Goal: Check status: Check status

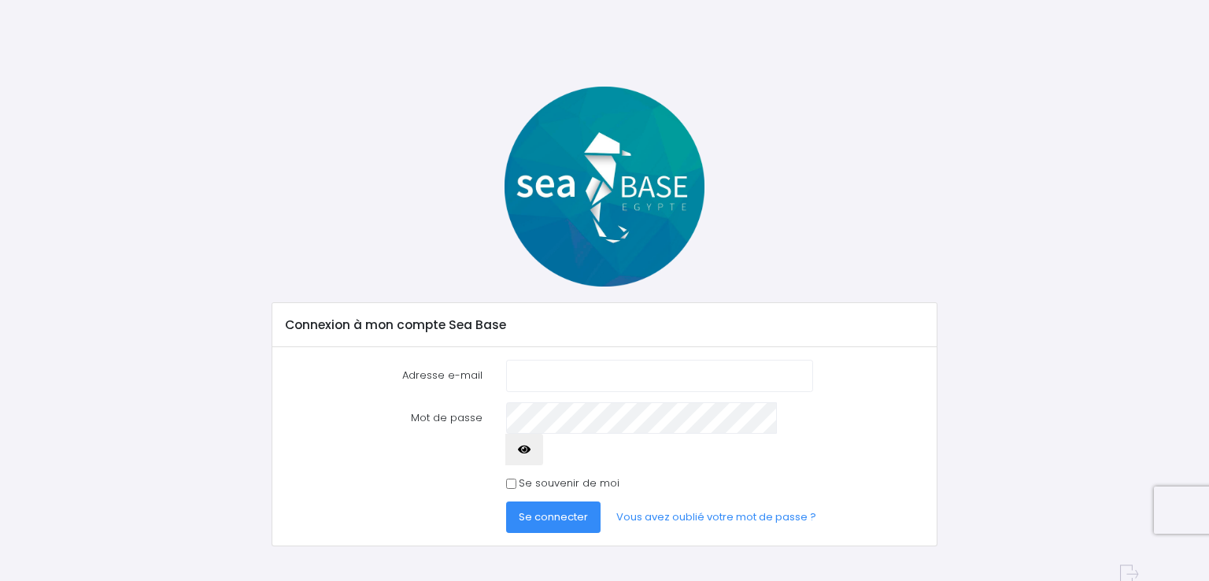
type input "giliane.veron@gmail.com"
click at [530, 449] on icon "button" at bounding box center [524, 449] width 13 height 0
click at [542, 501] on button "Se connecter" at bounding box center [553, 516] width 94 height 31
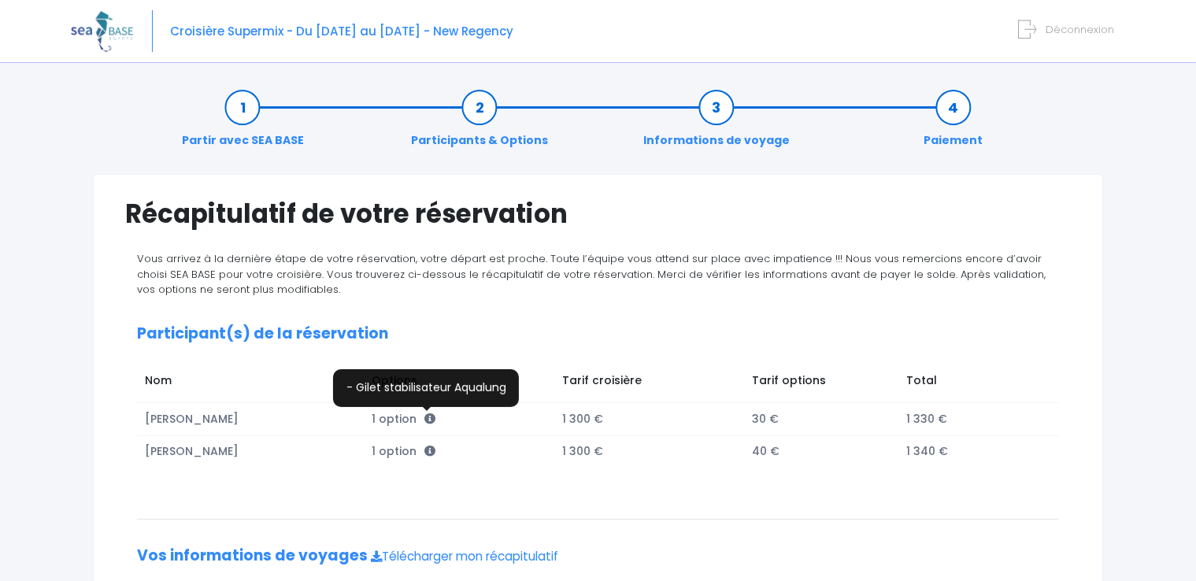
click at [424, 418] on icon at bounding box center [429, 418] width 11 height 11
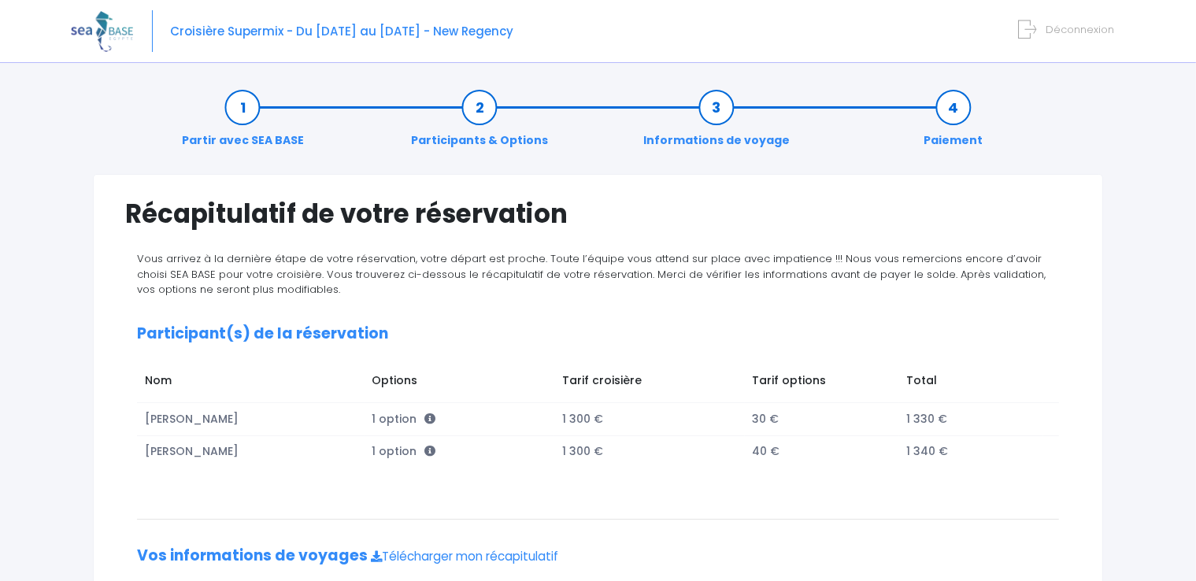
click at [469, 120] on link "Participants & Options" at bounding box center [479, 124] width 153 height 50
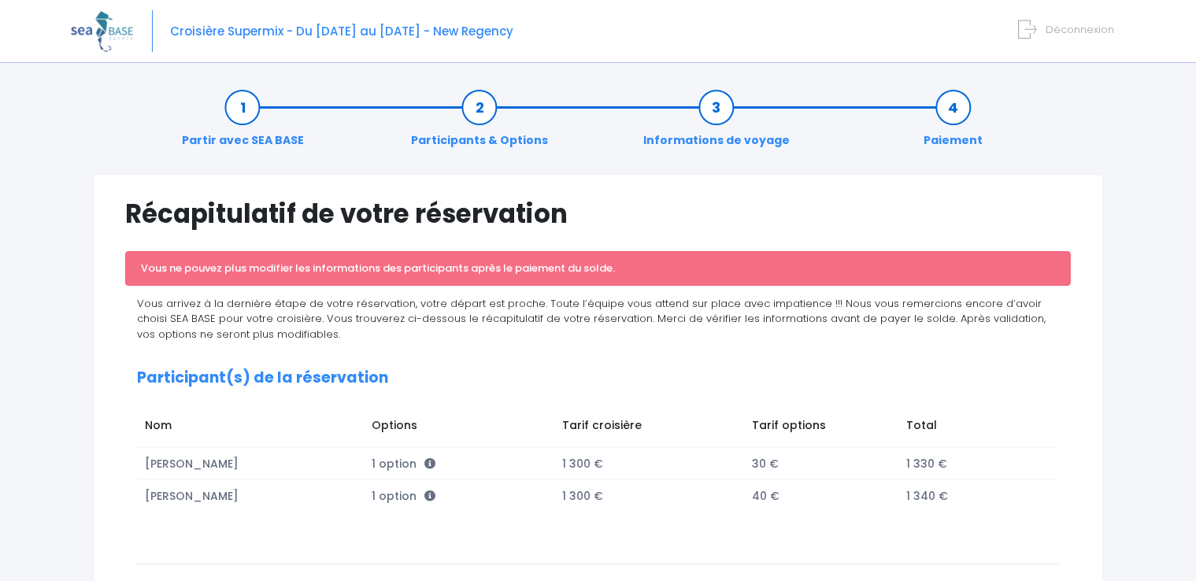
click at [105, 38] on img at bounding box center [102, 31] width 62 height 40
click at [92, 34] on img at bounding box center [102, 31] width 62 height 40
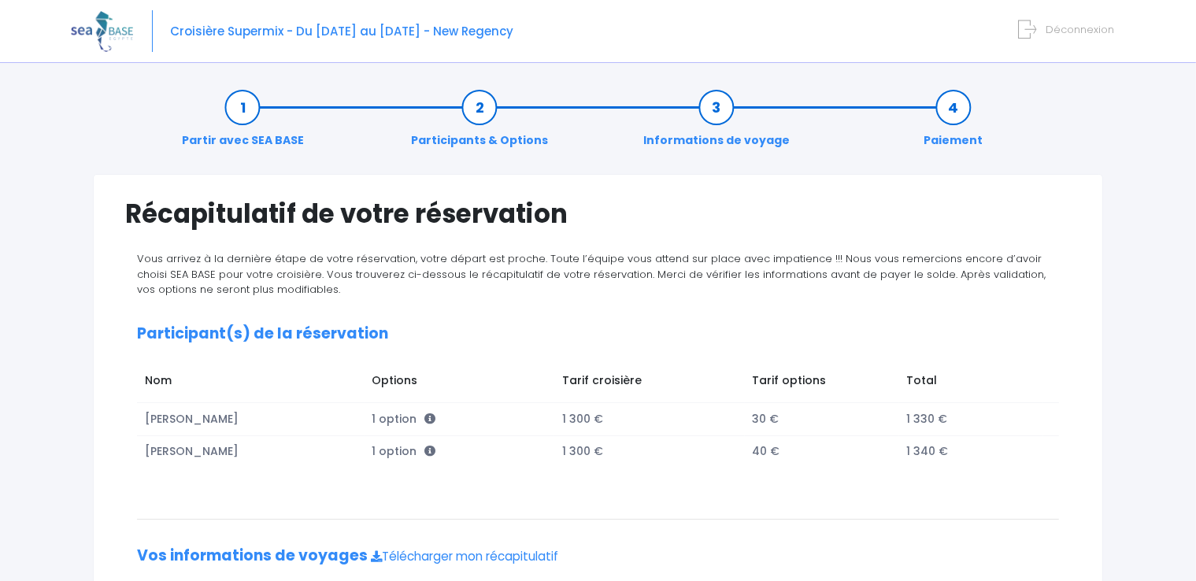
click at [82, 32] on img at bounding box center [102, 31] width 62 height 40
click at [1056, 27] on span "Déconnexion" at bounding box center [1079, 29] width 68 height 15
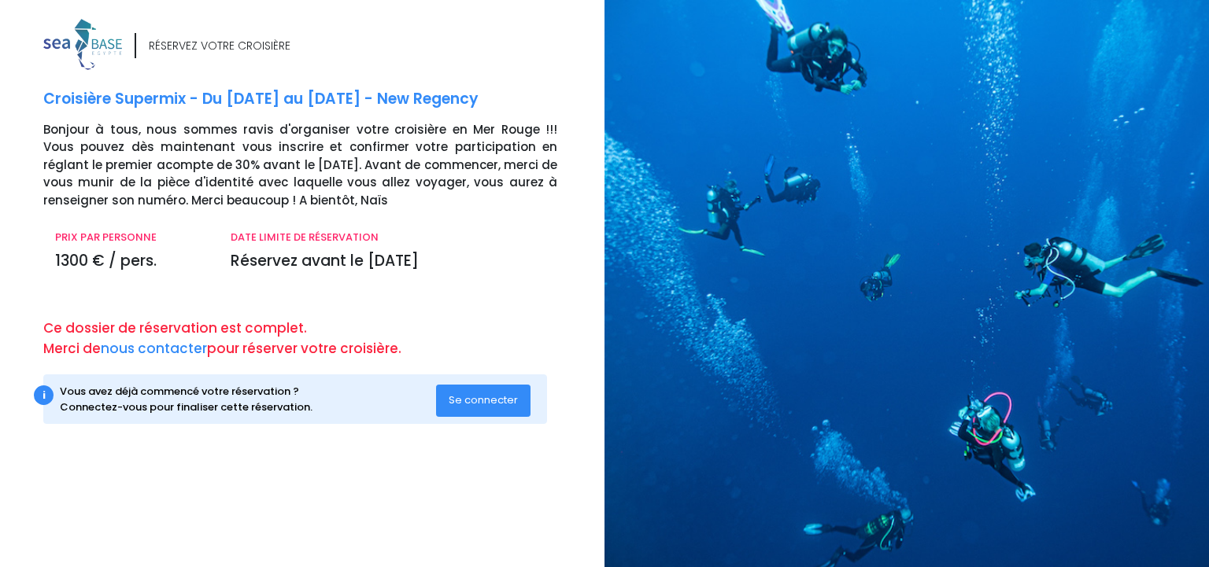
click at [72, 51] on img at bounding box center [82, 44] width 79 height 51
click at [105, 39] on img at bounding box center [82, 44] width 79 height 51
